Goal: Obtain resource: Obtain resource

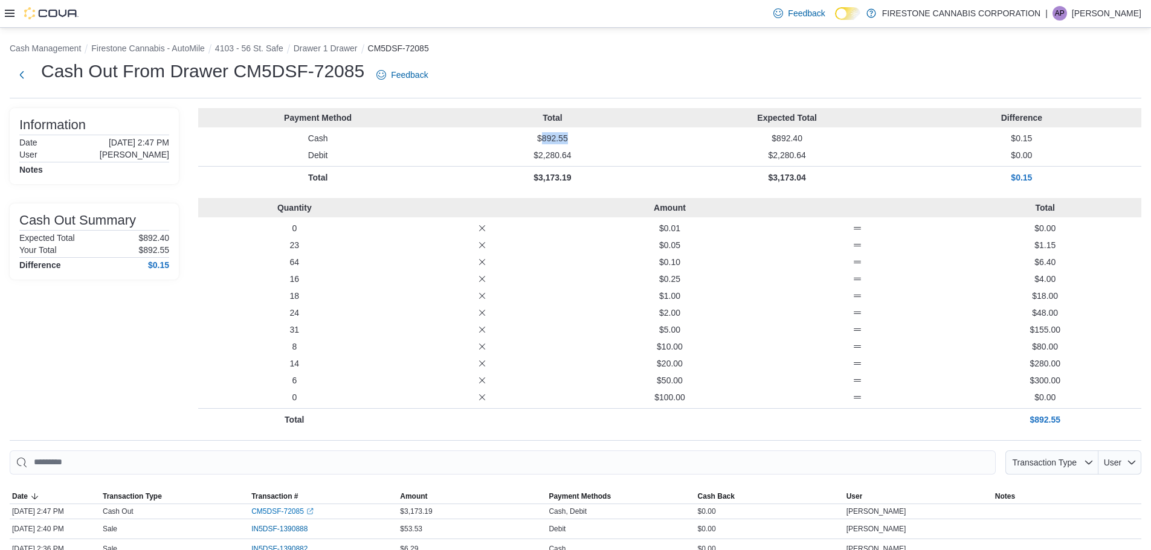
drag, startPoint x: 547, startPoint y: 140, endPoint x: 572, endPoint y: 138, distance: 24.8
click at [572, 138] on p "$892.55" at bounding box center [552, 138] width 230 height 12
copy p "892.55"
drag, startPoint x: 544, startPoint y: 136, endPoint x: 602, endPoint y: 137, distance: 58.0
click at [602, 137] on p "$1,925.40" at bounding box center [552, 138] width 230 height 12
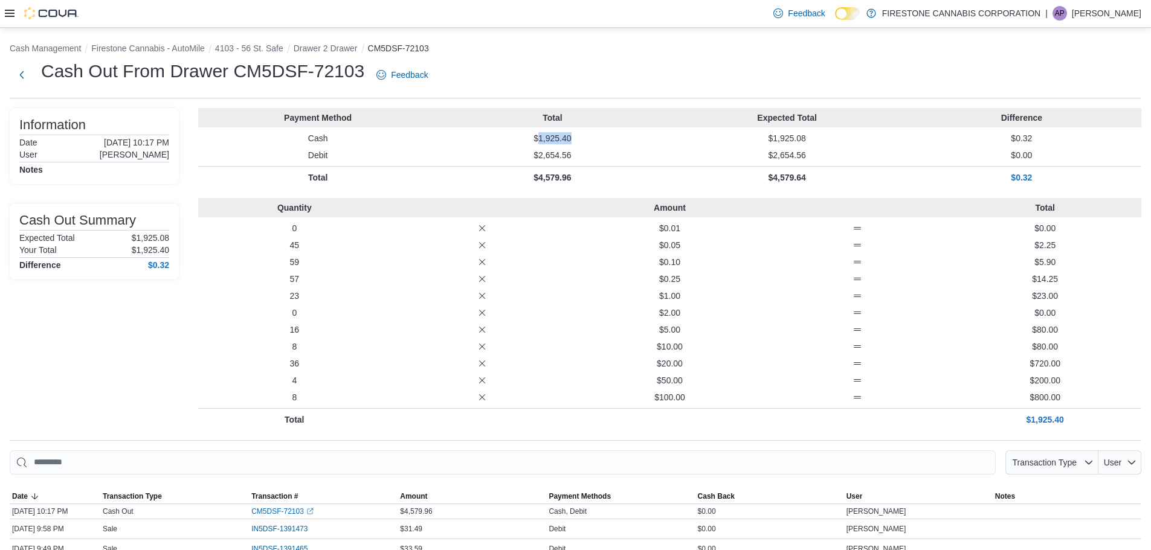
copy p "1,925.40"
drag, startPoint x: 542, startPoint y: 137, endPoint x: 590, endPoint y: 136, distance: 47.7
click at [590, 137] on p "$1,358.50" at bounding box center [552, 138] width 230 height 12
copy p "1,358.50"
drag, startPoint x: 547, startPoint y: 135, endPoint x: 577, endPoint y: 135, distance: 29.6
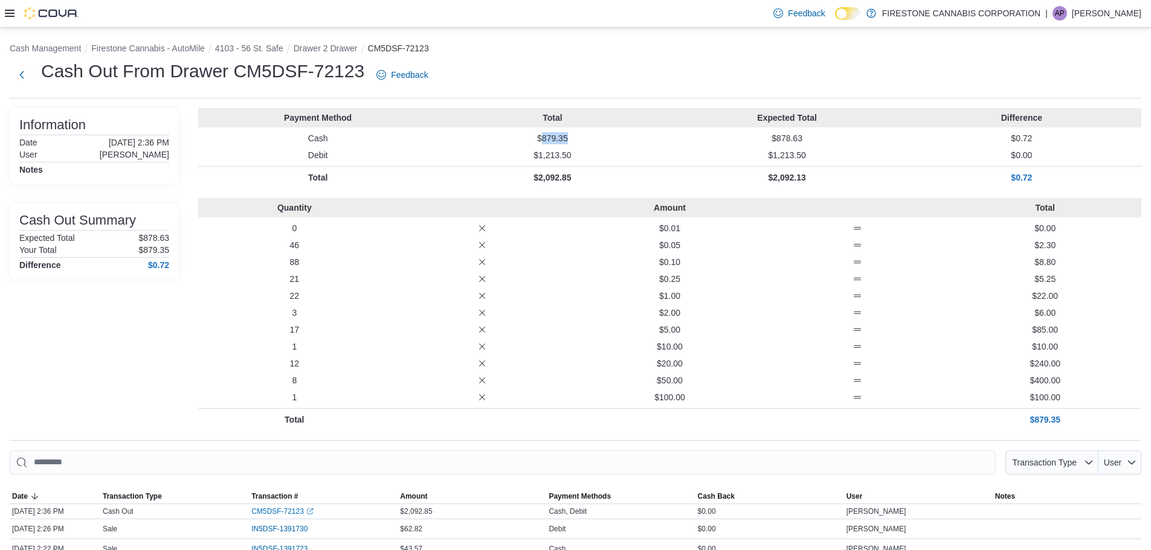
click at [577, 135] on p "$879.35" at bounding box center [552, 138] width 230 height 12
copy p "879.35"
drag, startPoint x: 546, startPoint y: 137, endPoint x: 579, endPoint y: 137, distance: 32.6
click at [579, 137] on p "$772.75" at bounding box center [552, 138] width 230 height 12
copy p "772.75"
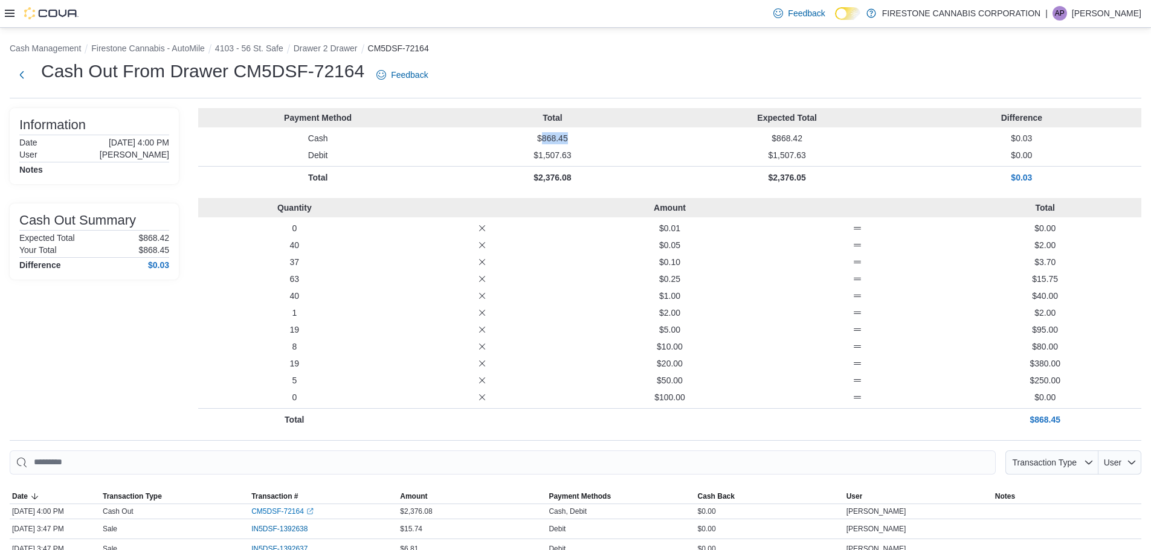
drag, startPoint x: 547, startPoint y: 136, endPoint x: 589, endPoint y: 137, distance: 42.3
click at [589, 137] on p "$868.45" at bounding box center [552, 138] width 230 height 12
copy p "868.45"
drag, startPoint x: 542, startPoint y: 140, endPoint x: 576, endPoint y: 139, distance: 33.8
click at [576, 139] on p "$1,066.70" at bounding box center [552, 138] width 230 height 12
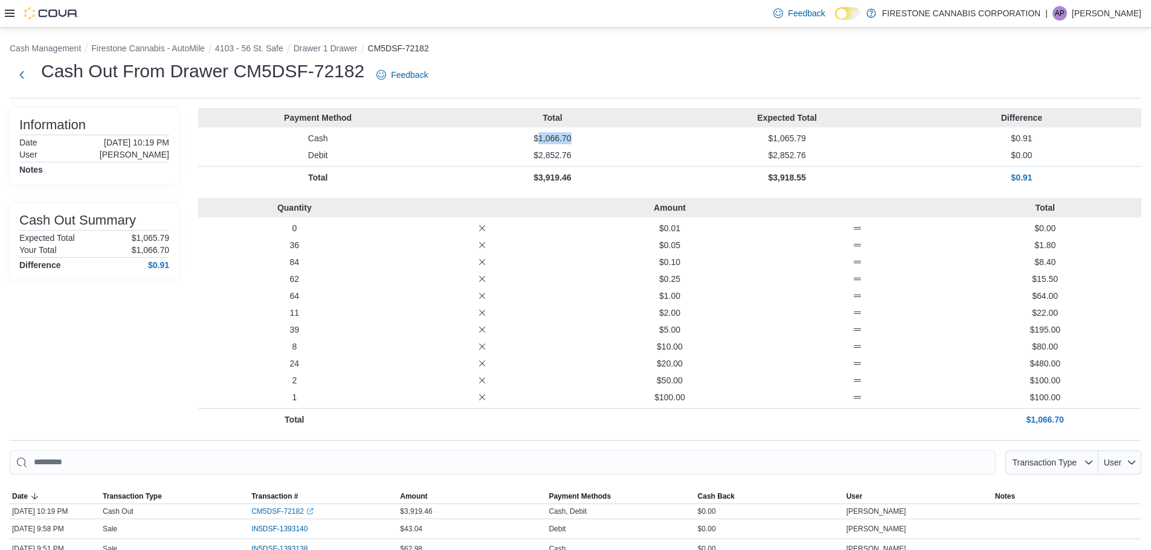
copy p "1,066.70"
drag, startPoint x: 544, startPoint y: 138, endPoint x: 584, endPoint y: 202, distance: 75.4
click at [602, 138] on p "$879.35" at bounding box center [552, 138] width 230 height 12
drag, startPoint x: 545, startPoint y: 140, endPoint x: 602, endPoint y: 135, distance: 56.4
click at [602, 135] on p "$868.45" at bounding box center [552, 138] width 230 height 12
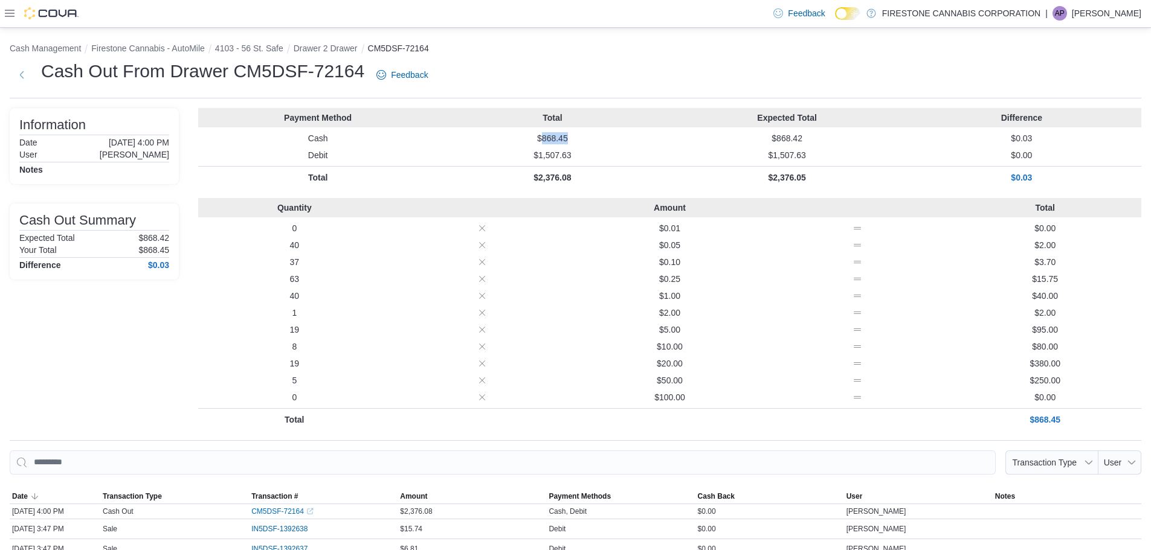
copy p "868.45"
drag, startPoint x: 542, startPoint y: 138, endPoint x: 600, endPoint y: 138, distance: 58.0
click at [600, 138] on p "$1,066.70" at bounding box center [552, 138] width 230 height 12
copy p "1,066.70"
drag, startPoint x: 547, startPoint y: 138, endPoint x: 573, endPoint y: 143, distance: 26.3
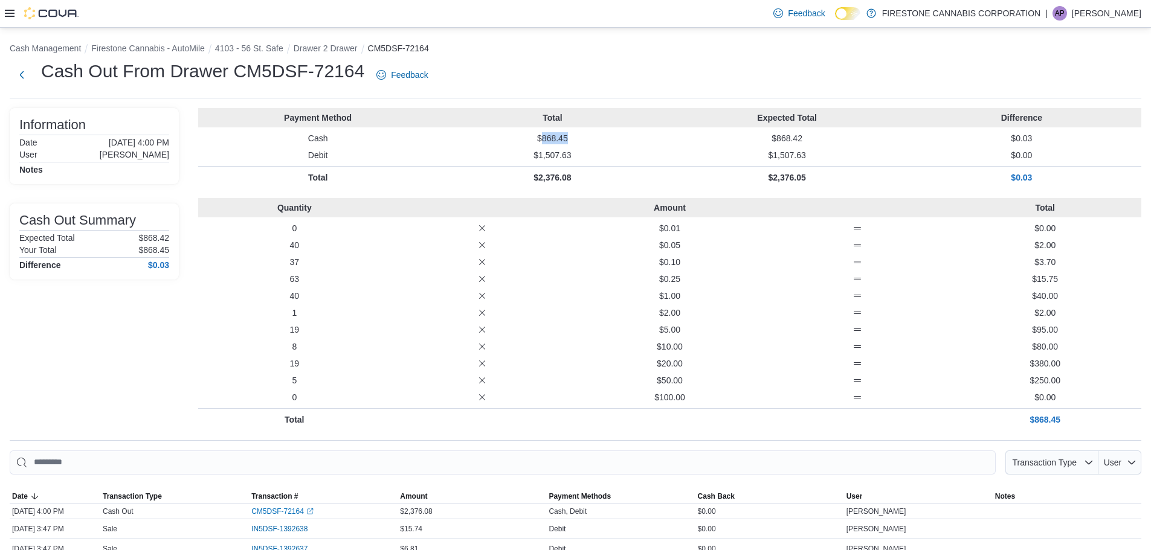
click at [573, 143] on p "$868.45" at bounding box center [552, 138] width 230 height 12
copy p "868.45"
drag, startPoint x: 544, startPoint y: 137, endPoint x: 579, endPoint y: 138, distance: 35.7
click at [579, 138] on p "$1,066.70" at bounding box center [552, 138] width 230 height 12
copy p "1,066.70"
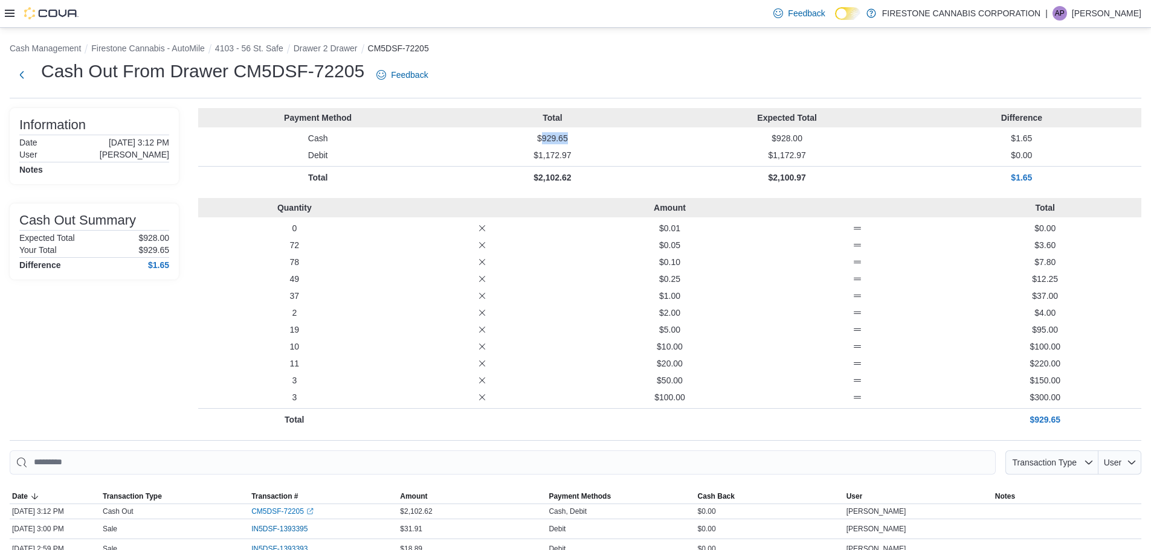
drag, startPoint x: 547, startPoint y: 138, endPoint x: 581, endPoint y: 141, distance: 34.6
click at [581, 141] on p "$929.65" at bounding box center [552, 138] width 230 height 12
copy p "929.65"
drag, startPoint x: 547, startPoint y: 137, endPoint x: 573, endPoint y: 140, distance: 26.2
click at [573, 140] on p "$387.45" at bounding box center [552, 138] width 230 height 12
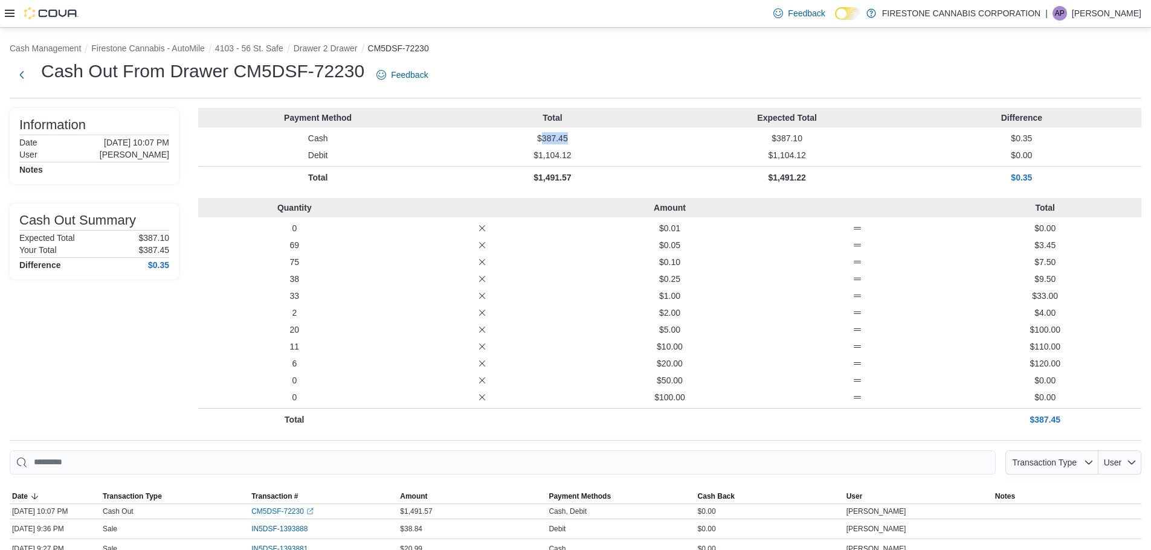
copy p "387.45"
drag, startPoint x: 545, startPoint y: 138, endPoint x: 574, endPoint y: 141, distance: 28.5
click at [574, 141] on p "$719.95" at bounding box center [552, 138] width 230 height 12
copy p "719.95"
drag, startPoint x: 546, startPoint y: 137, endPoint x: 574, endPoint y: 137, distance: 28.4
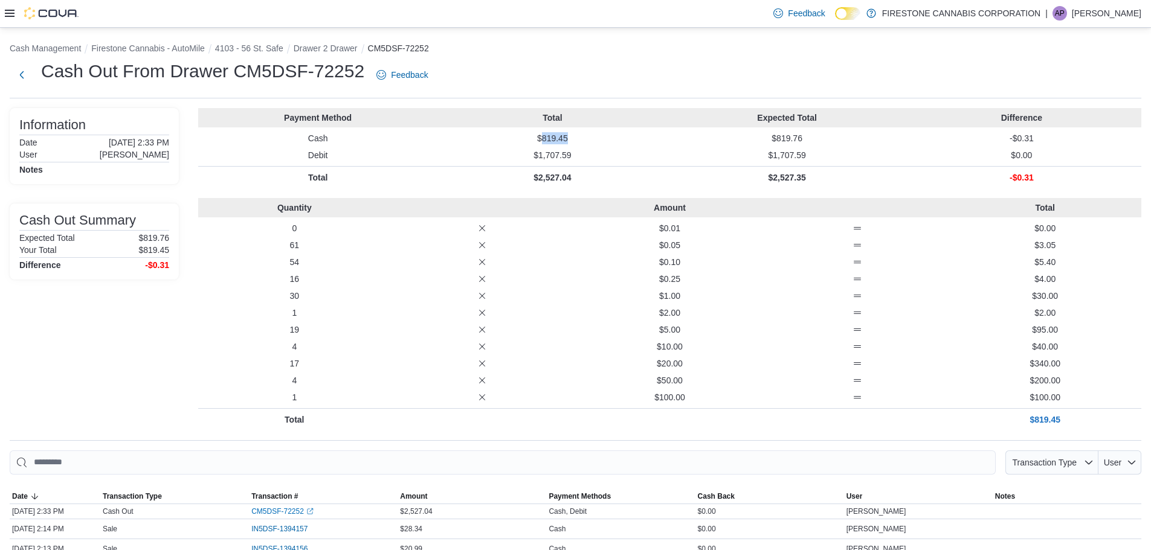
click at [574, 137] on p "$819.45" at bounding box center [552, 138] width 230 height 12
copy p "819.45"
drag, startPoint x: 544, startPoint y: 139, endPoint x: 579, endPoint y: 139, distance: 35.0
click at [579, 139] on p "$1,225.70" at bounding box center [552, 138] width 230 height 12
click at [584, 152] on p "$2,978.67" at bounding box center [552, 155] width 230 height 12
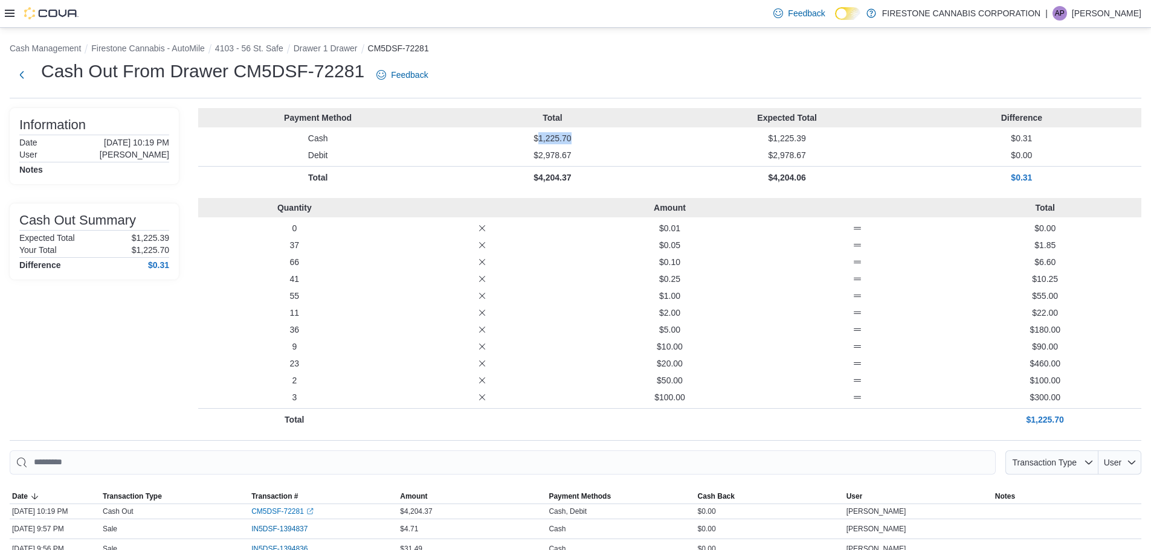
drag, startPoint x: 544, startPoint y: 138, endPoint x: 578, endPoint y: 138, distance: 34.4
click at [578, 138] on p "$1,225.70" at bounding box center [552, 138] width 230 height 12
copy p "1,225.70"
drag, startPoint x: 546, startPoint y: 138, endPoint x: 574, endPoint y: 135, distance: 28.6
click at [574, 135] on p "$448.80" at bounding box center [552, 138] width 230 height 12
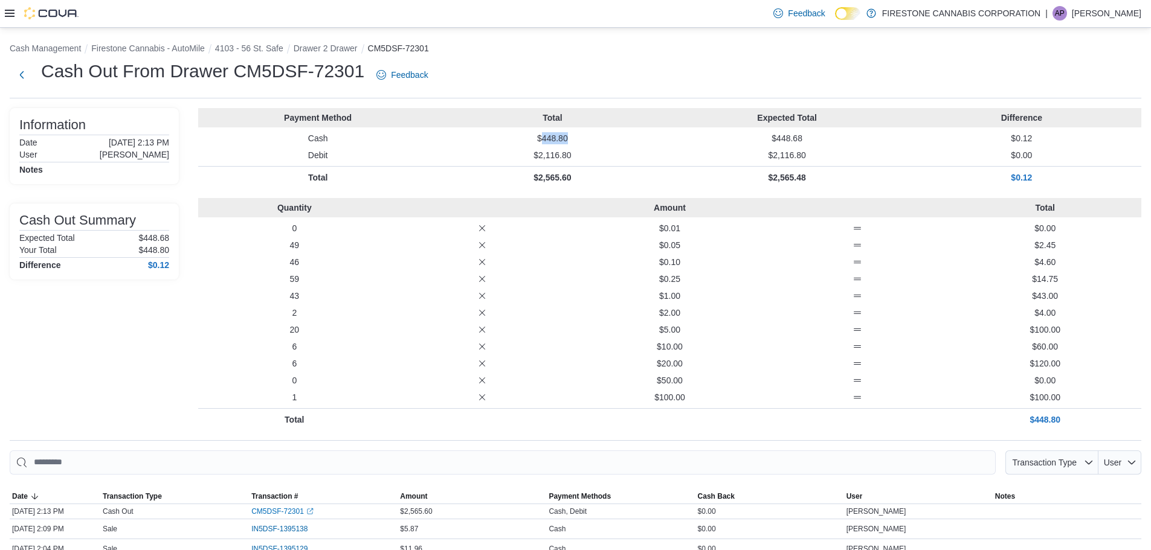
copy p "448.80"
drag, startPoint x: 547, startPoint y: 136, endPoint x: 593, endPoint y: 140, distance: 46.1
click at [593, 140] on p "$903.95" at bounding box center [552, 138] width 230 height 12
copy p "903.95"
drag, startPoint x: 546, startPoint y: 135, endPoint x: 585, endPoint y: 135, distance: 38.7
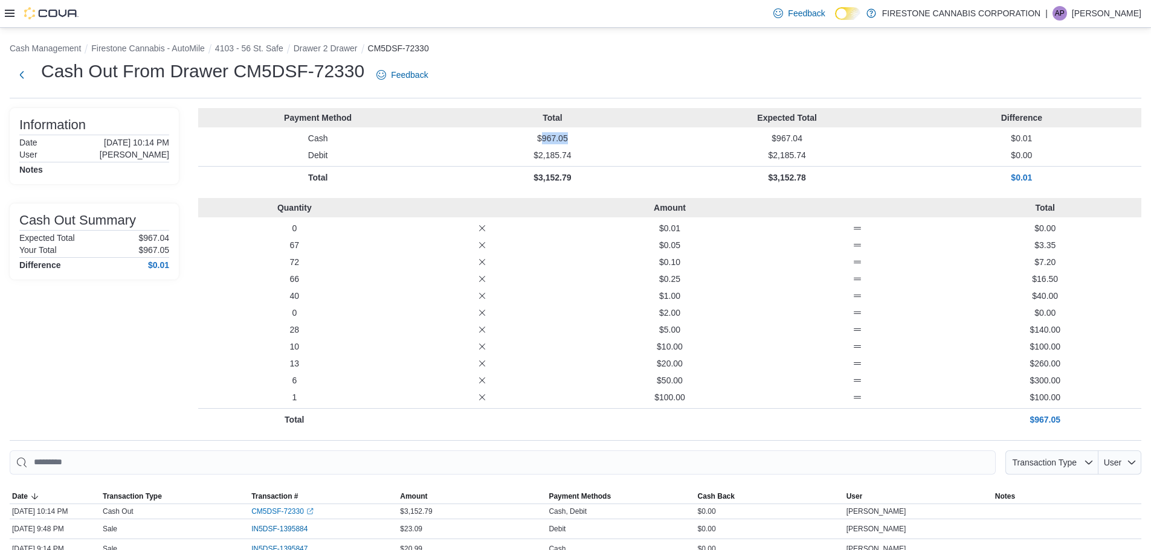
click at [585, 135] on p "$967.05" at bounding box center [552, 138] width 230 height 12
click at [73, 359] on div "Information Date June 6, 2025 10:14 PM User Emily Davis Notes Cash Out Summary …" at bounding box center [94, 269] width 169 height 323
click at [609, 138] on p "$913.90" at bounding box center [556, 138] width 232 height 12
drag, startPoint x: 542, startPoint y: 135, endPoint x: 607, endPoint y: 134, distance: 64.6
click at [607, 134] on p "$1,437.50" at bounding box center [552, 138] width 230 height 12
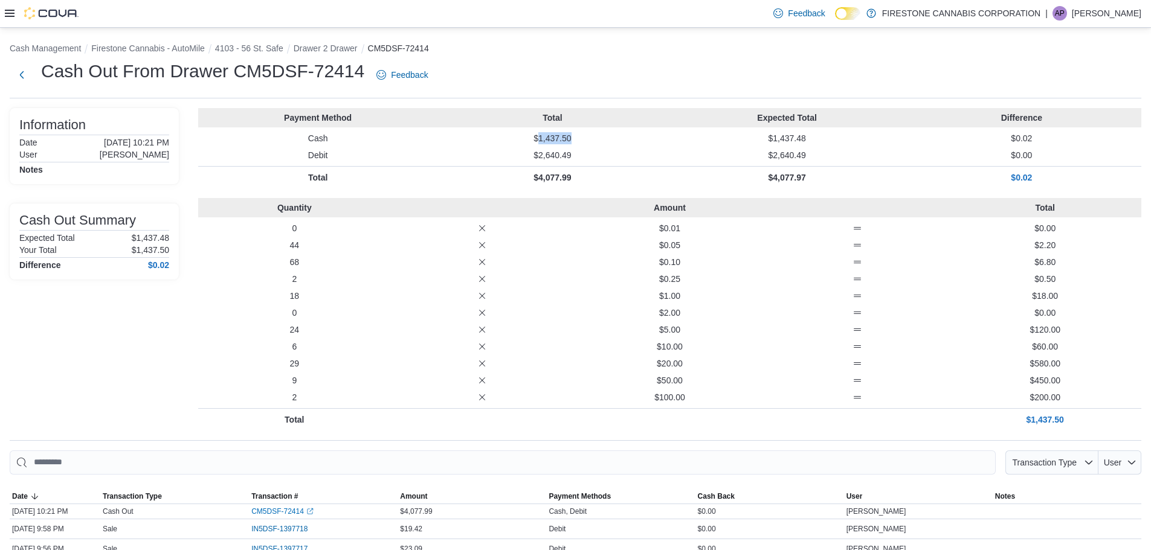
copy p "1,437.50"
drag, startPoint x: 547, startPoint y: 136, endPoint x: 584, endPoint y: 134, distance: 37.5
click at [584, 134] on p "$953.75" at bounding box center [552, 138] width 230 height 12
copy p "953.75"
drag, startPoint x: 547, startPoint y: 137, endPoint x: 581, endPoint y: 136, distance: 33.2
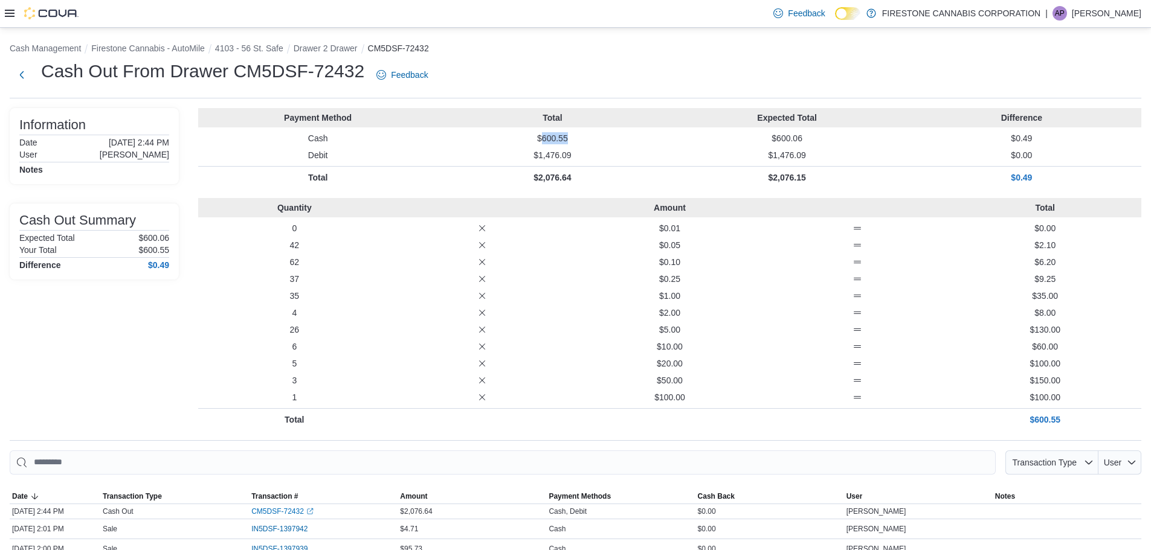
click at [581, 136] on p "$600.55" at bounding box center [552, 138] width 230 height 12
copy p "600.55"
drag, startPoint x: 547, startPoint y: 138, endPoint x: 585, endPoint y: 138, distance: 38.1
click at [585, 138] on p "$728.90" at bounding box center [552, 138] width 230 height 12
copy p "728.90"
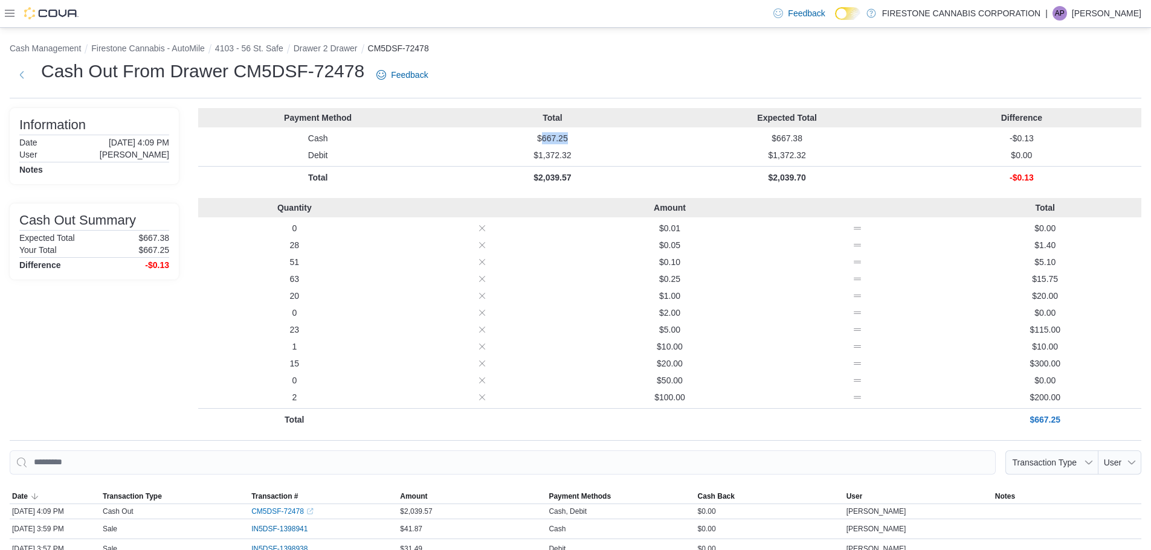
drag, startPoint x: 546, startPoint y: 137, endPoint x: 587, endPoint y: 136, distance: 40.5
click at [587, 136] on p "$667.25" at bounding box center [552, 138] width 230 height 12
copy p "667.25"
drag, startPoint x: 545, startPoint y: 134, endPoint x: 576, endPoint y: 134, distance: 30.2
click at [576, 134] on p "$956.00" at bounding box center [552, 138] width 230 height 12
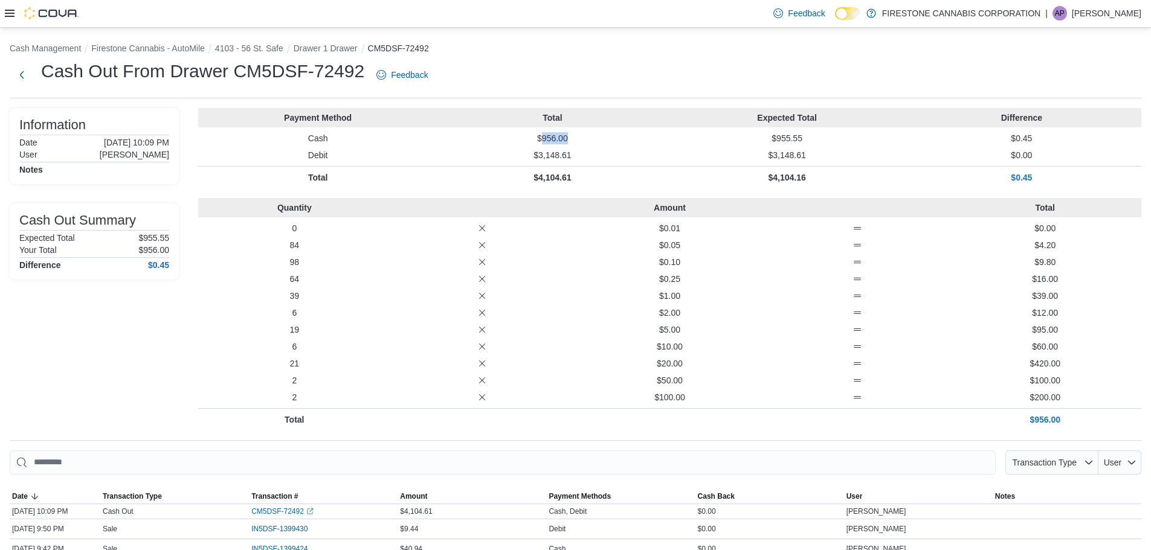
copy p "956.00"
drag, startPoint x: 546, startPoint y: 135, endPoint x: 573, endPoint y: 136, distance: 26.6
click at [573, 136] on p "$978.00" at bounding box center [552, 138] width 230 height 12
copy p "978.00"
drag, startPoint x: 542, startPoint y: 137, endPoint x: 602, endPoint y: 143, distance: 60.7
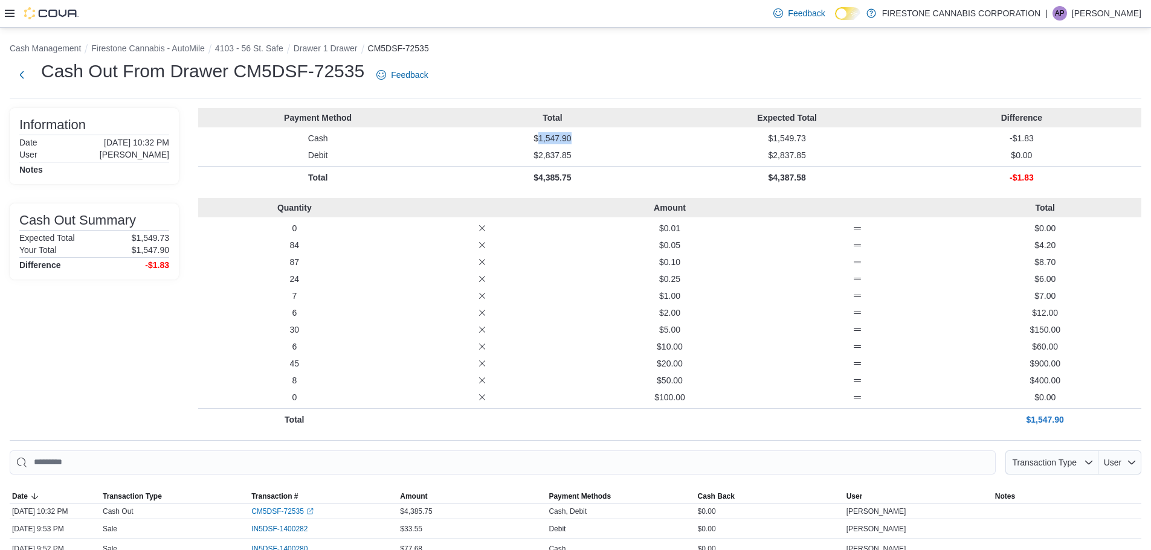
click at [602, 143] on p "$1,547.90" at bounding box center [552, 138] width 230 height 12
copy p "1,547.90"
drag, startPoint x: 562, startPoint y: 137, endPoint x: 584, endPoint y: 137, distance: 21.7
click at [584, 137] on p "$612.35" at bounding box center [552, 138] width 230 height 12
copy p "612.35"
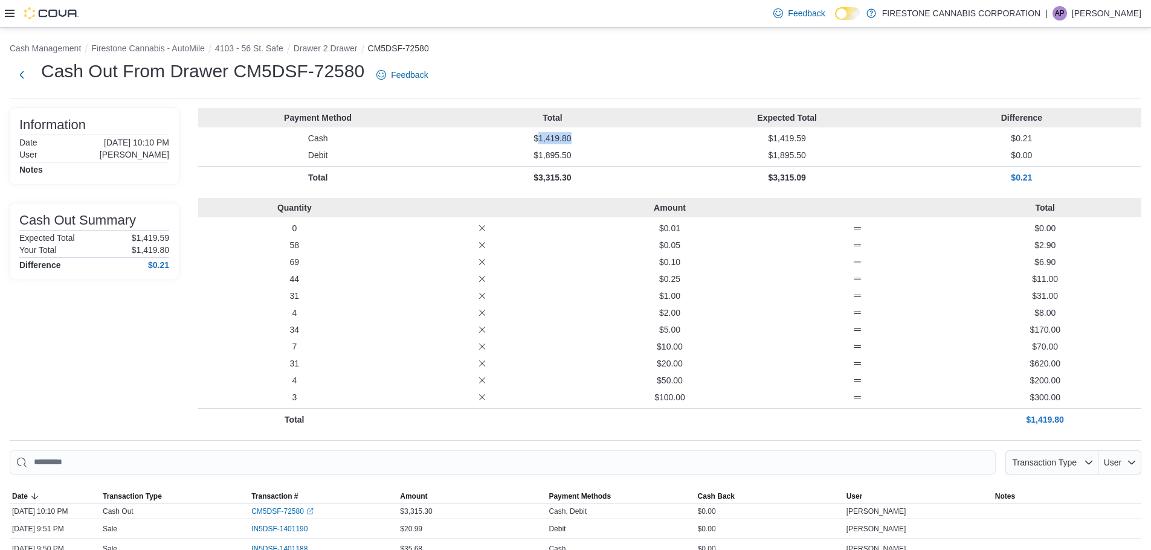
drag, startPoint x: 543, startPoint y: 139, endPoint x: 598, endPoint y: 134, distance: 55.2
click at [598, 134] on p "$1,419.80" at bounding box center [552, 138] width 230 height 12
drag, startPoint x: 543, startPoint y: 139, endPoint x: 603, endPoint y: 140, distance: 59.8
click at [603, 140] on p "$1,011.05" at bounding box center [552, 138] width 230 height 12
copy p "1,011.05"
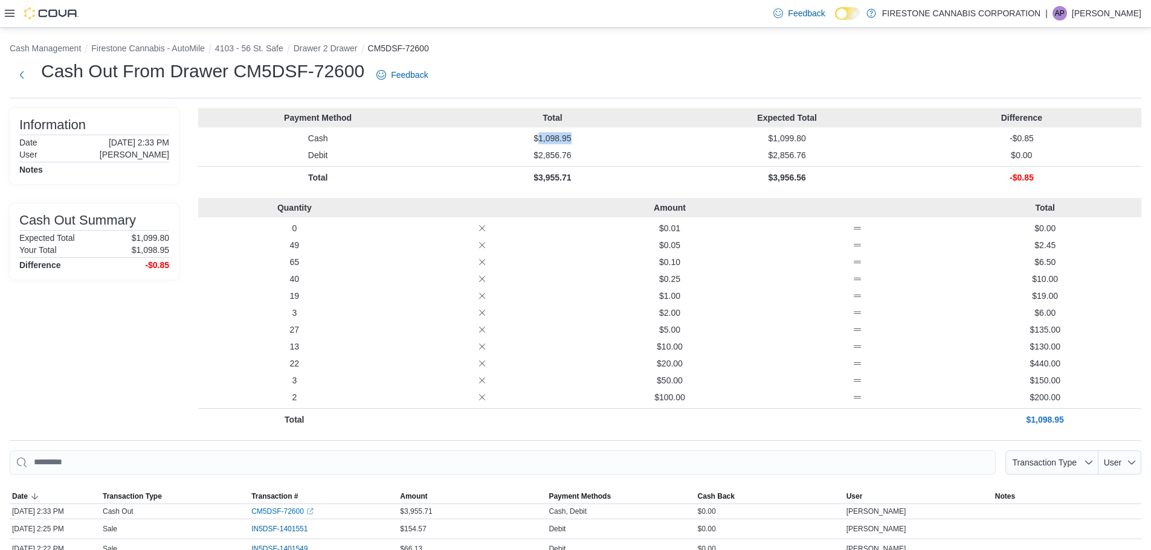
drag, startPoint x: 562, startPoint y: 137, endPoint x: 589, endPoint y: 135, distance: 26.7
click at [589, 135] on p "$1,098.95" at bounding box center [552, 138] width 230 height 12
copy p "1,098.95"
drag, startPoint x: 542, startPoint y: 135, endPoint x: 577, endPoint y: 133, distance: 35.1
click at [577, 133] on p "$1,556.30" at bounding box center [552, 138] width 230 height 12
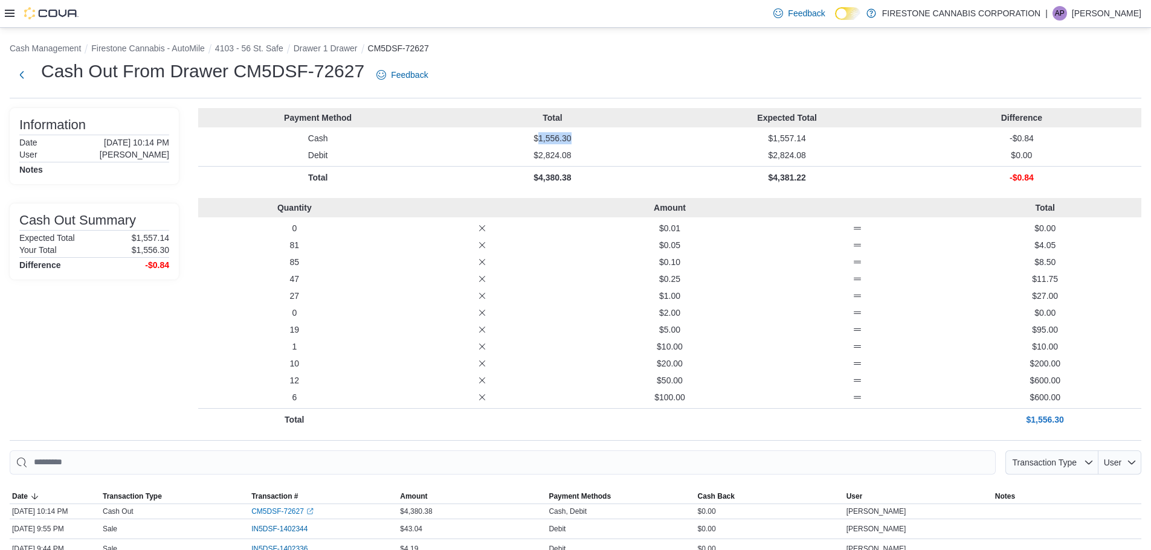
copy p "1,556.30"
drag, startPoint x: 542, startPoint y: 137, endPoint x: 593, endPoint y: 135, distance: 50.2
click at [593, 135] on p "$1,212.15" at bounding box center [552, 138] width 230 height 12
copy p "1,212.15"
drag, startPoint x: 545, startPoint y: 136, endPoint x: 566, endPoint y: 137, distance: 20.5
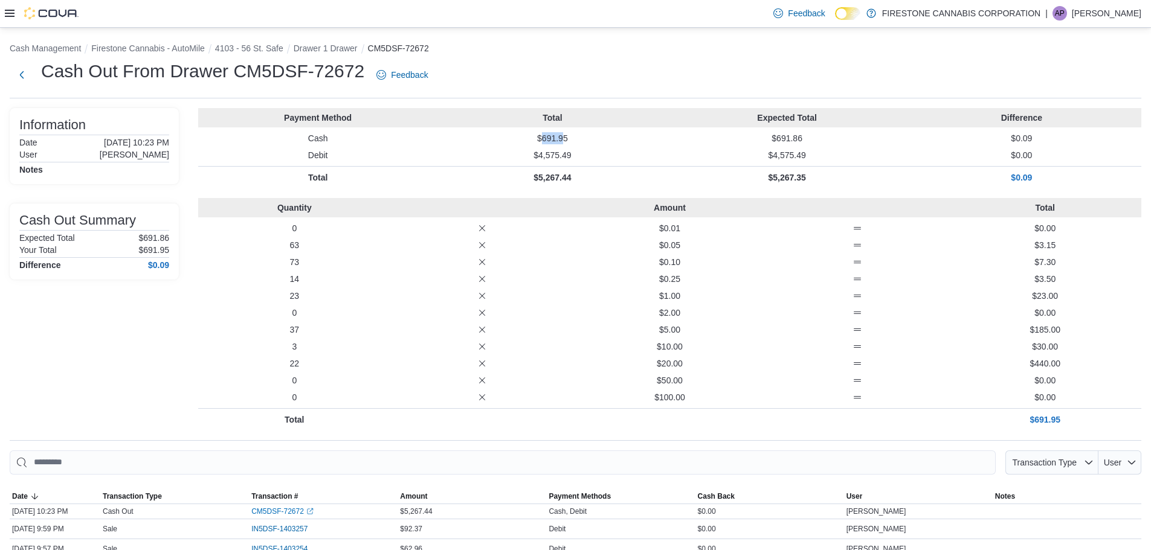
click at [566, 137] on p "$691.95" at bounding box center [552, 138] width 230 height 12
click at [584, 146] on div "Payment Method Total Expected Total Difference Cash $691.95 $691.86 $0.09 Debit…" at bounding box center [669, 148] width 943 height 80
drag, startPoint x: 547, startPoint y: 135, endPoint x: 588, endPoint y: 134, distance: 41.1
click at [588, 134] on p "$691.95" at bounding box center [552, 138] width 230 height 12
copy p "691.95"
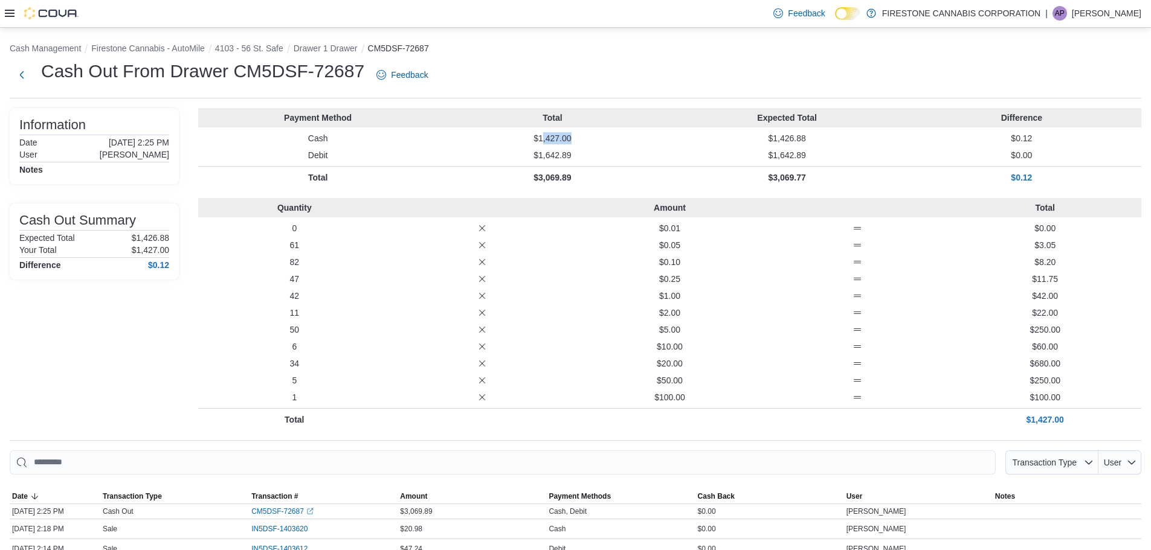
drag, startPoint x: 544, startPoint y: 136, endPoint x: 599, endPoint y: 138, distance: 55.0
click at [599, 138] on p "$1,427.00" at bounding box center [552, 138] width 230 height 12
click at [598, 143] on p "$1,427.00" at bounding box center [552, 138] width 230 height 12
drag, startPoint x: 542, startPoint y: 137, endPoint x: 580, endPoint y: 137, distance: 37.5
click at [580, 137] on p "$1,427.00" at bounding box center [552, 138] width 230 height 12
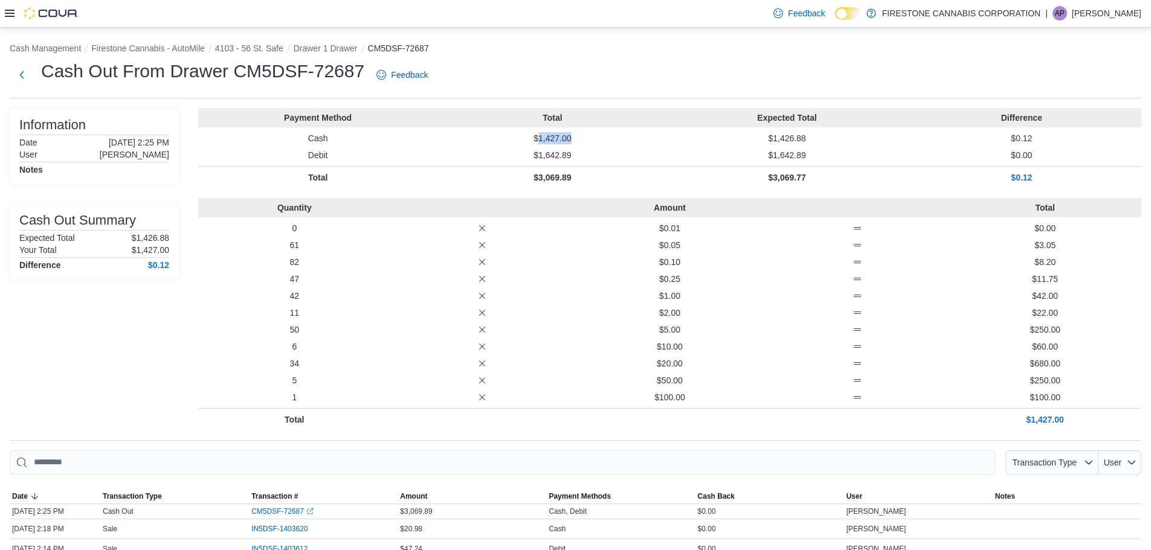
copy p "1,427.00"
drag, startPoint x: 548, startPoint y: 138, endPoint x: 587, endPoint y: 138, distance: 38.7
click at [587, 138] on p "$582.40" at bounding box center [552, 138] width 230 height 12
copy p "582.40"
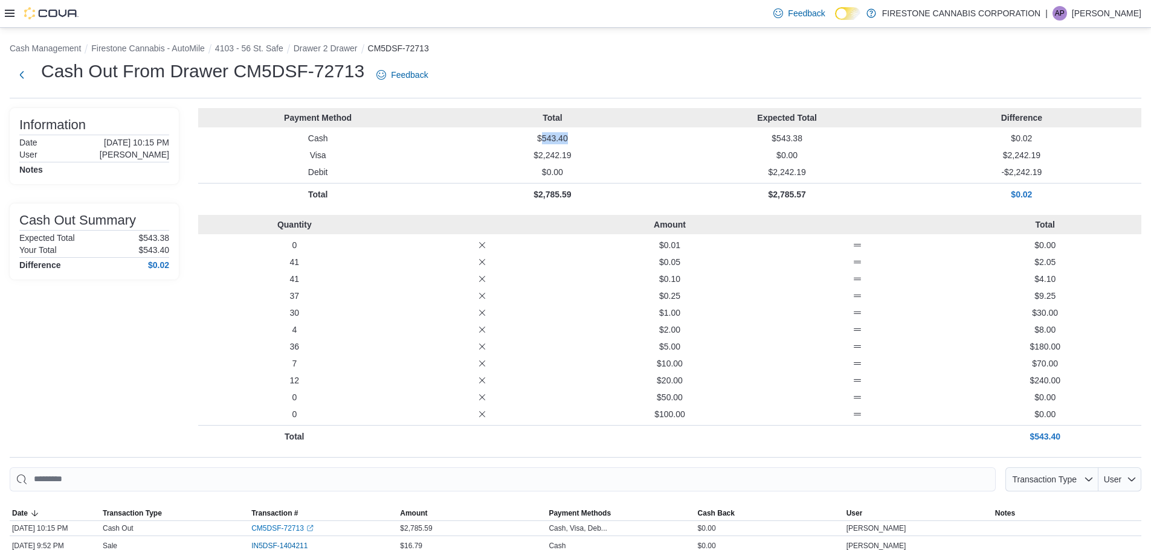
drag, startPoint x: 545, startPoint y: 140, endPoint x: 590, endPoint y: 140, distance: 44.1
click at [590, 140] on p "$543.40" at bounding box center [552, 138] width 230 height 12
copy p "543.40"
